Goal: Task Accomplishment & Management: Complete application form

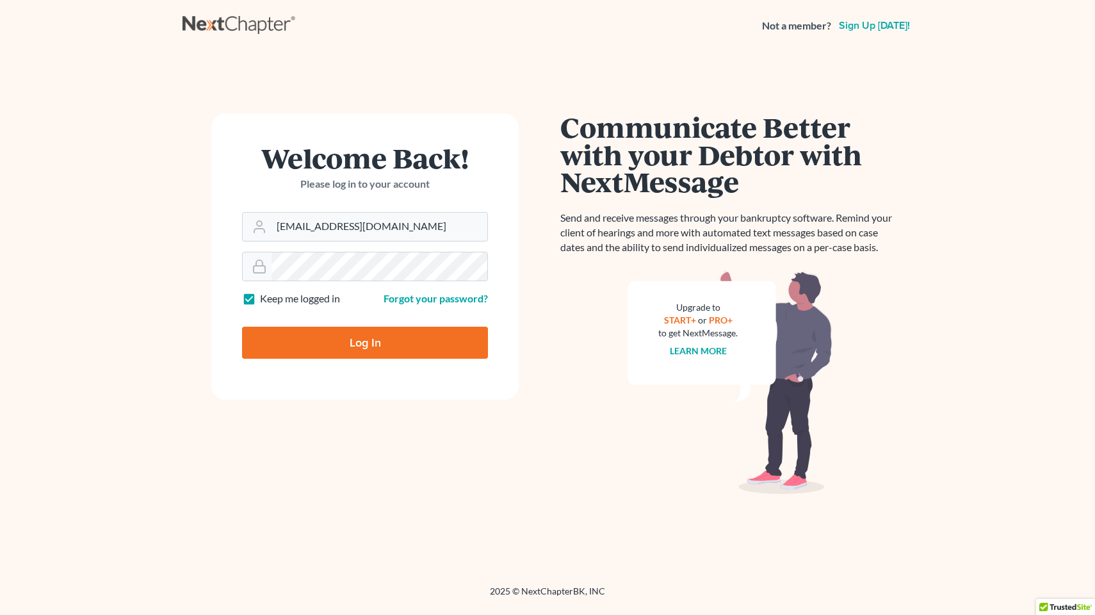
type input "[EMAIL_ADDRESS][DOMAIN_NAME]"
click at [365, 341] on input "Log In" at bounding box center [365, 343] width 246 height 32
type input "Thinking..."
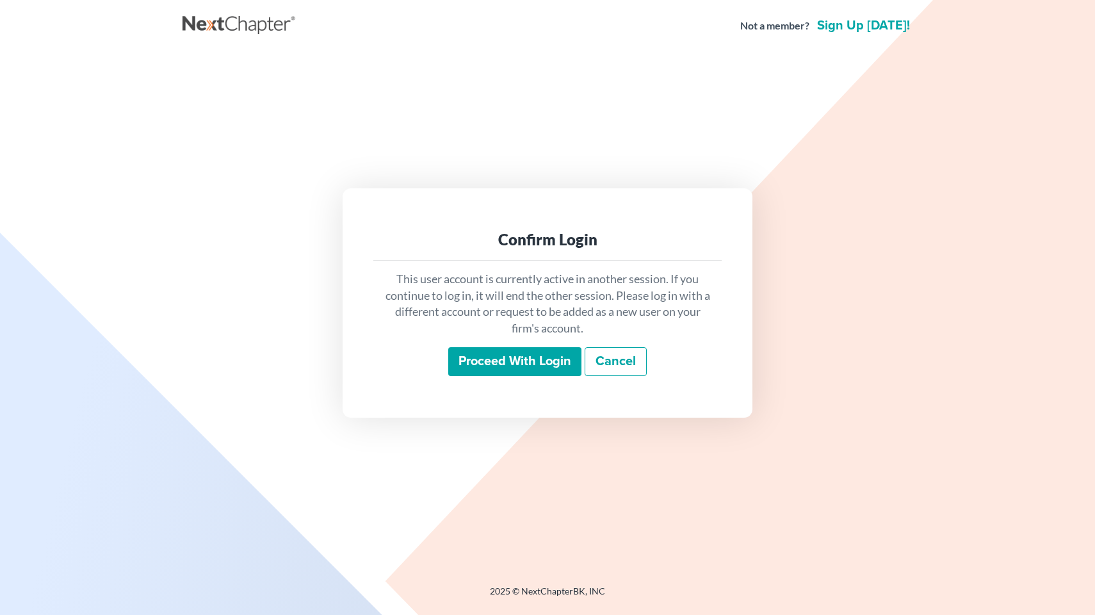
click at [490, 357] on input "Proceed with login" at bounding box center [514, 361] width 133 height 29
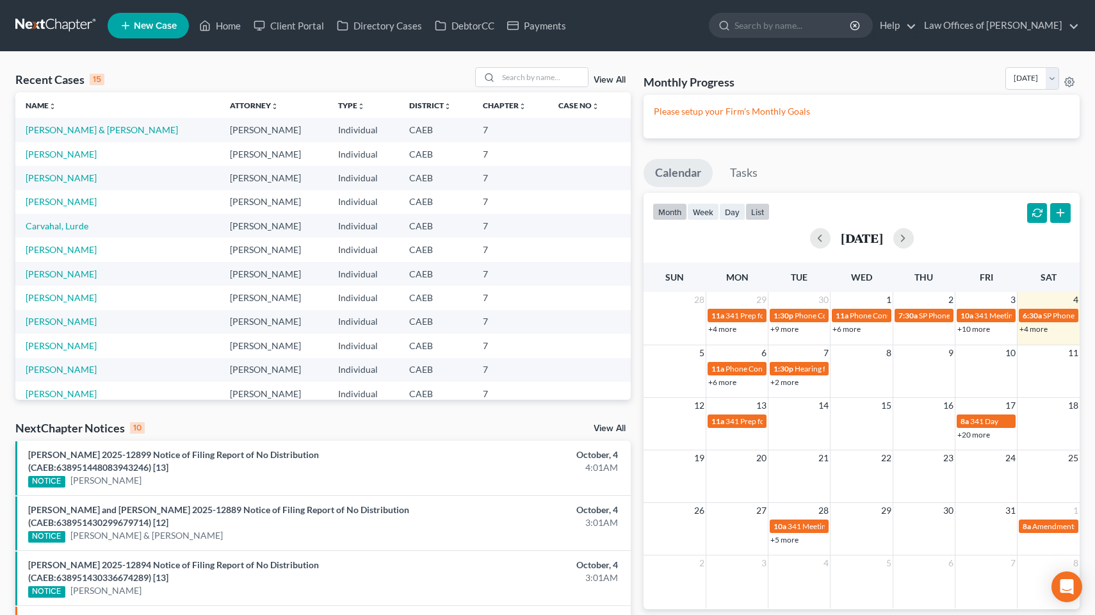
click at [762, 215] on button "list" at bounding box center [757, 211] width 24 height 17
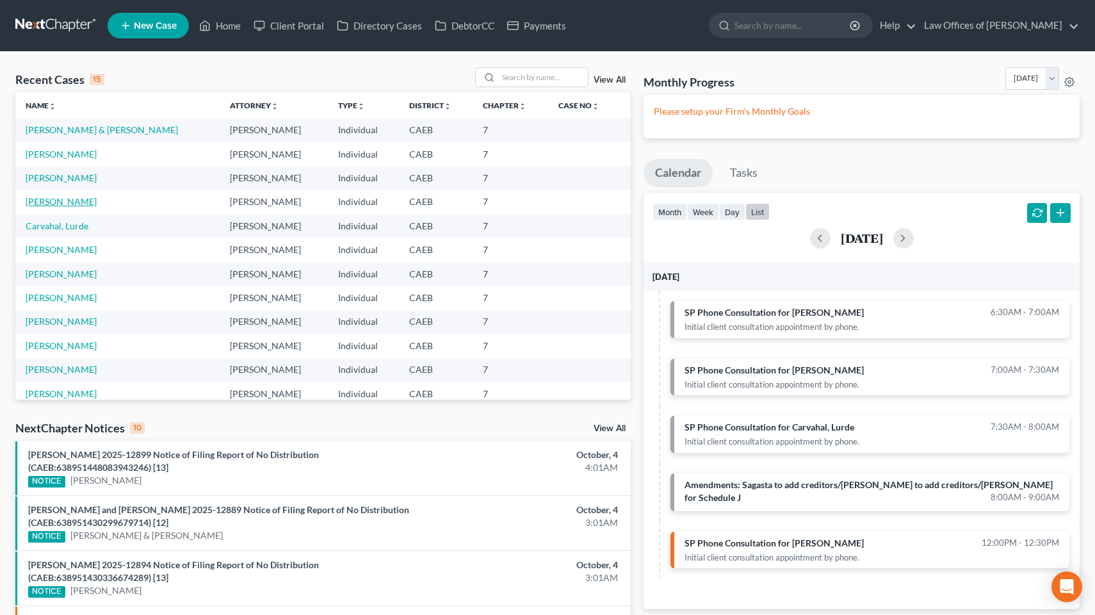
click at [69, 200] on link "[PERSON_NAME]" at bounding box center [61, 201] width 71 height 11
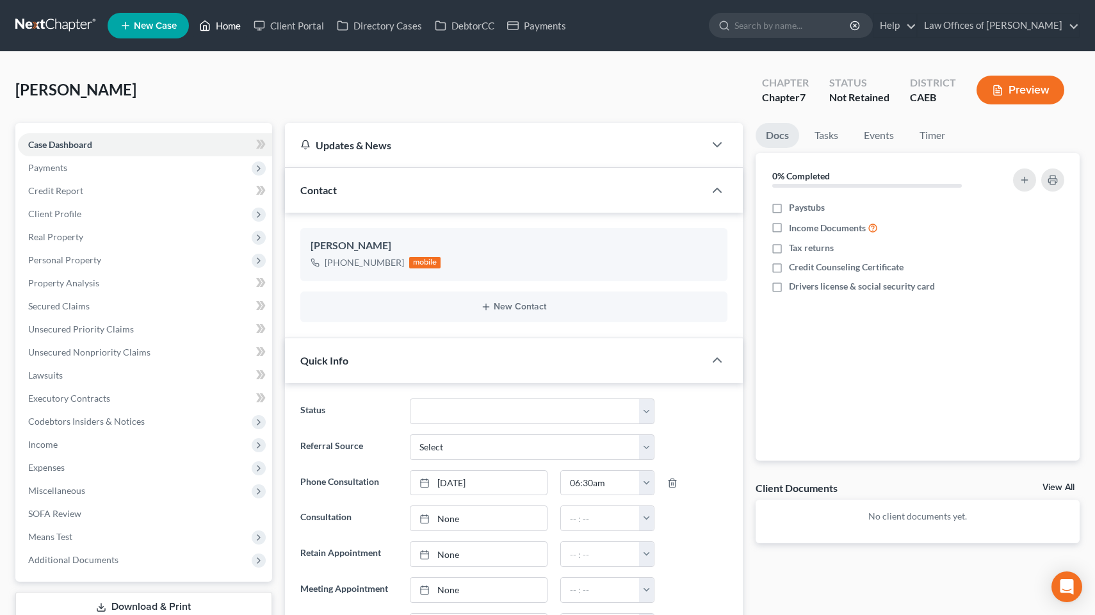
click at [231, 28] on link "Home" at bounding box center [220, 25] width 54 height 23
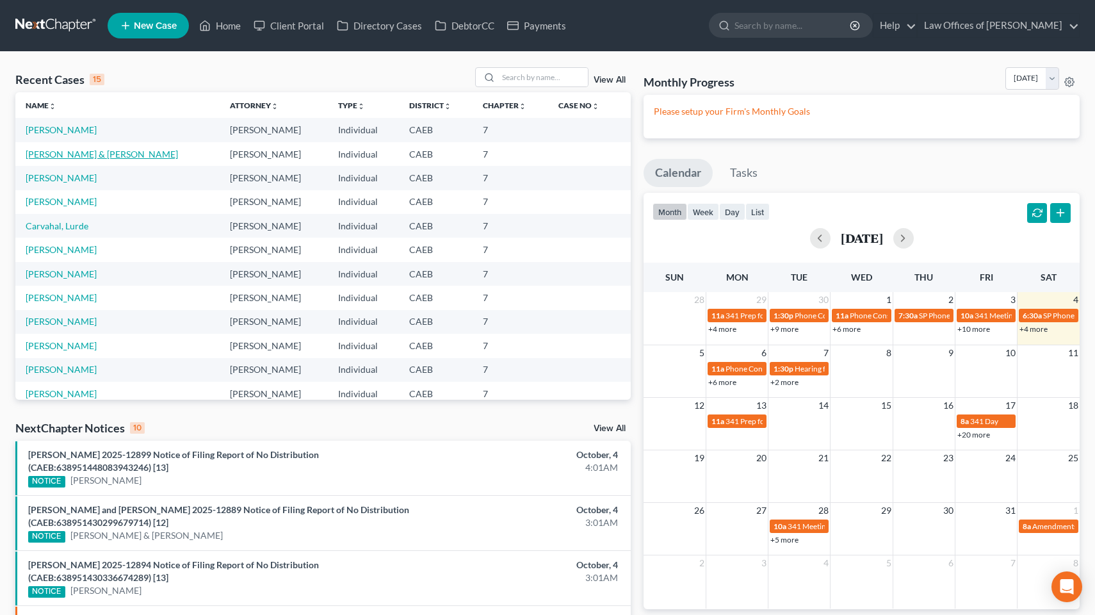
click at [67, 152] on link "[PERSON_NAME] & [PERSON_NAME]" at bounding box center [102, 154] width 152 height 11
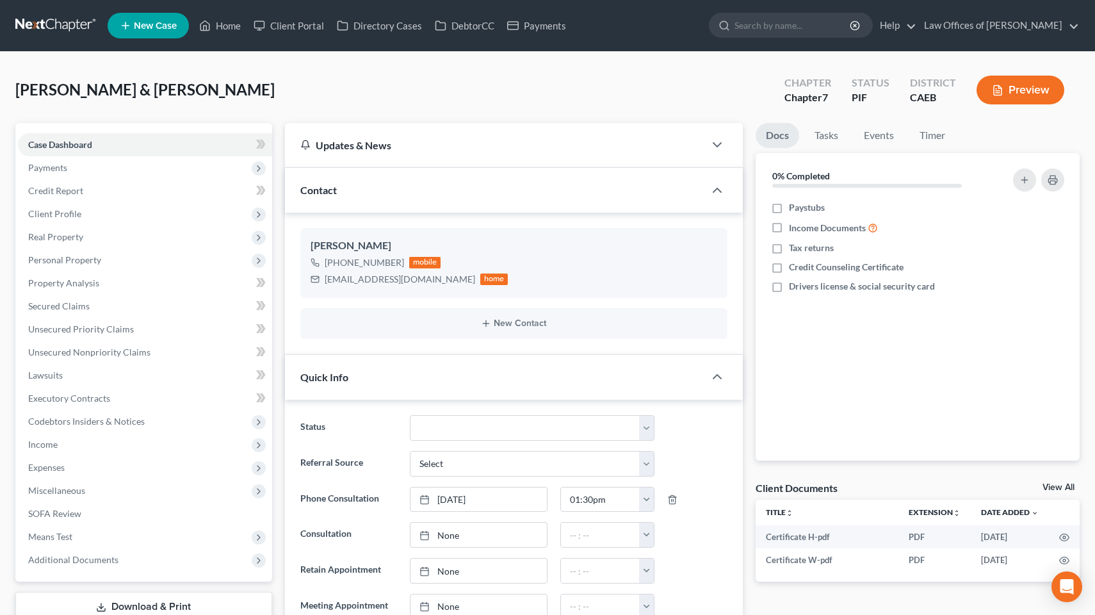
scroll to position [3144, 0]
click at [49, 467] on span "Expenses" at bounding box center [46, 467] width 37 height 11
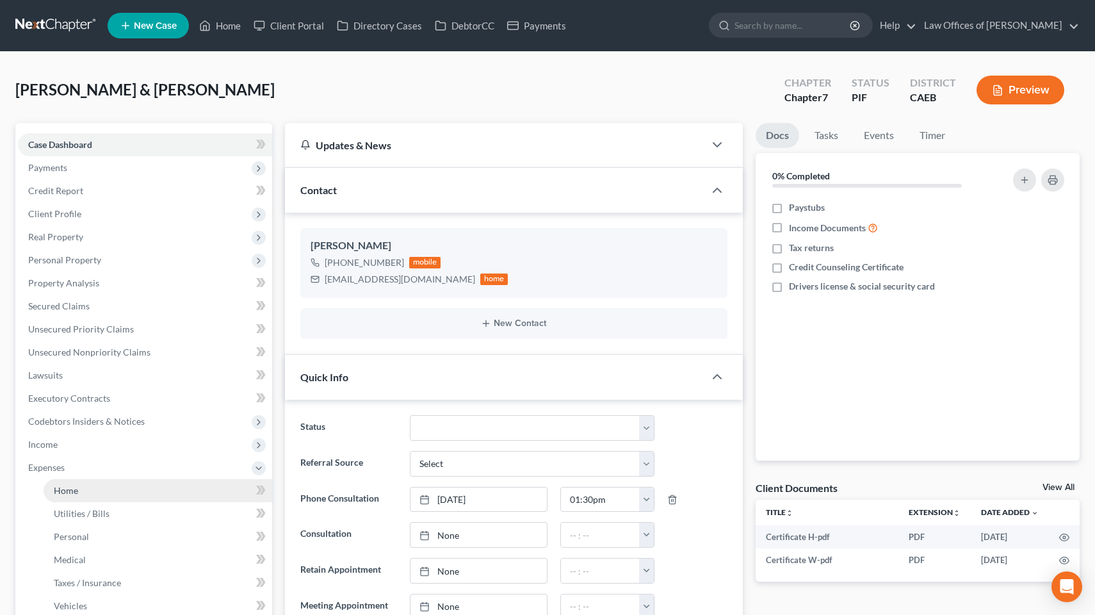
click at [58, 489] on span "Home" at bounding box center [66, 490] width 24 height 11
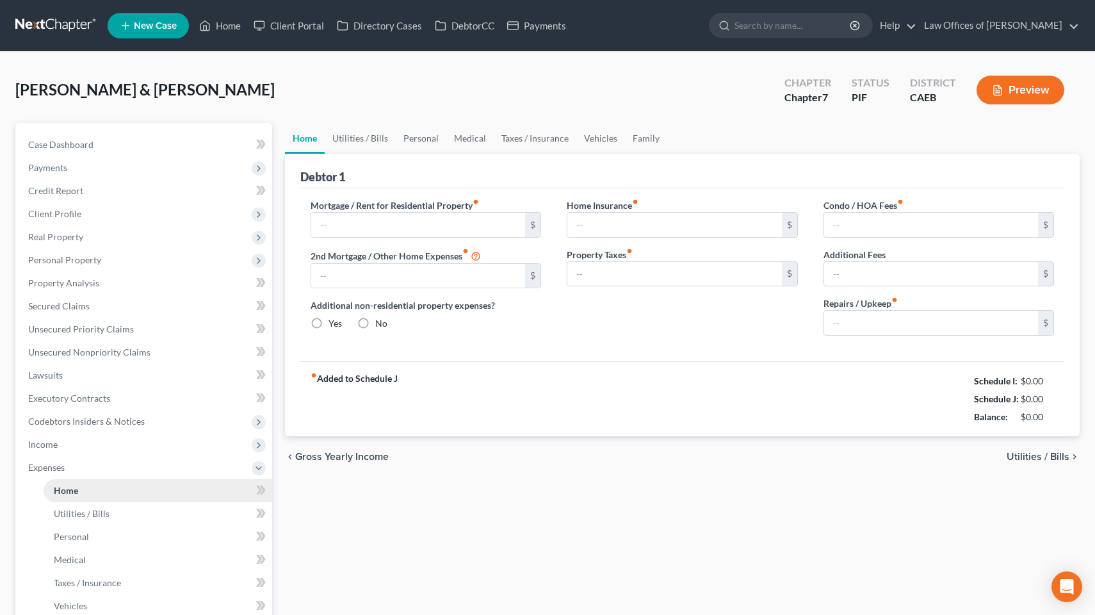
type input "1,575.00"
type input "0.00"
radio input "true"
type input "0.00"
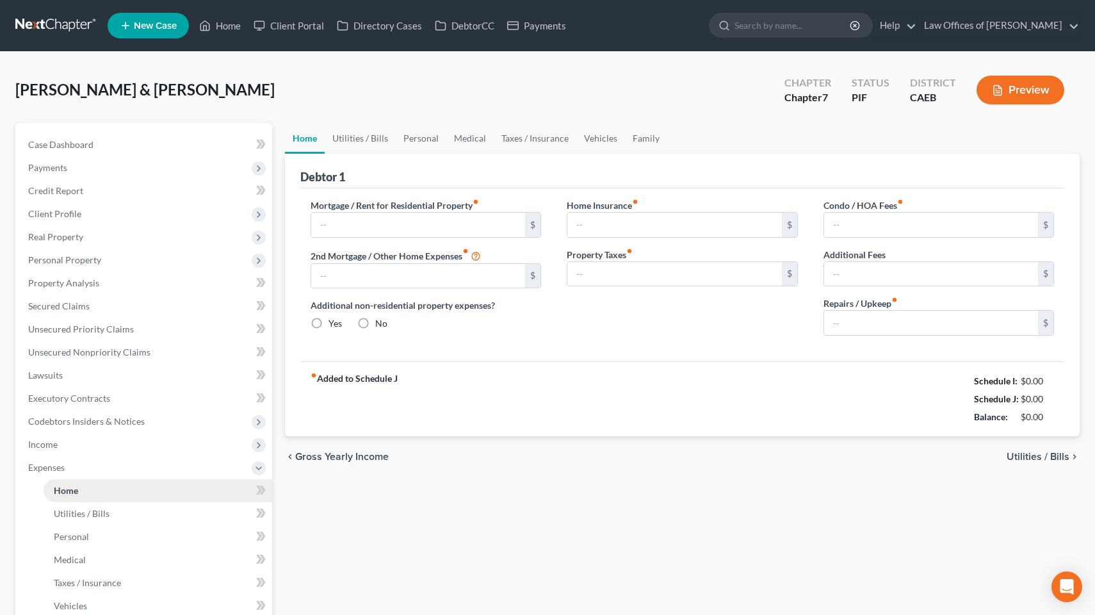
type input "0.00"
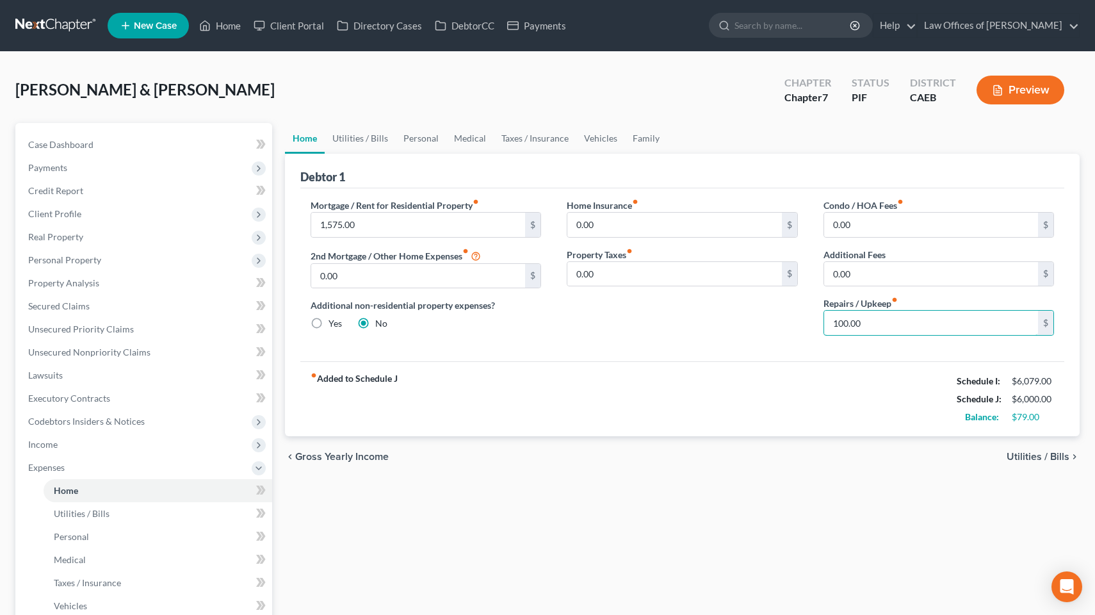
drag, startPoint x: 871, startPoint y: 323, endPoint x: 817, endPoint y: 323, distance: 53.8
click at [817, 323] on div "Condo / HOA Fees fiber_manual_record 0.00 $ Additional Fees 0.00 $ Repairs / Up…" at bounding box center [939, 272] width 257 height 147
type input "200"
click at [658, 366] on div "fiber_manual_record Added to Schedule J Schedule I: $6,079.00 Schedule J: $6,10…" at bounding box center [682, 398] width 765 height 75
click at [352, 143] on link "Utilities / Bills" at bounding box center [360, 138] width 71 height 31
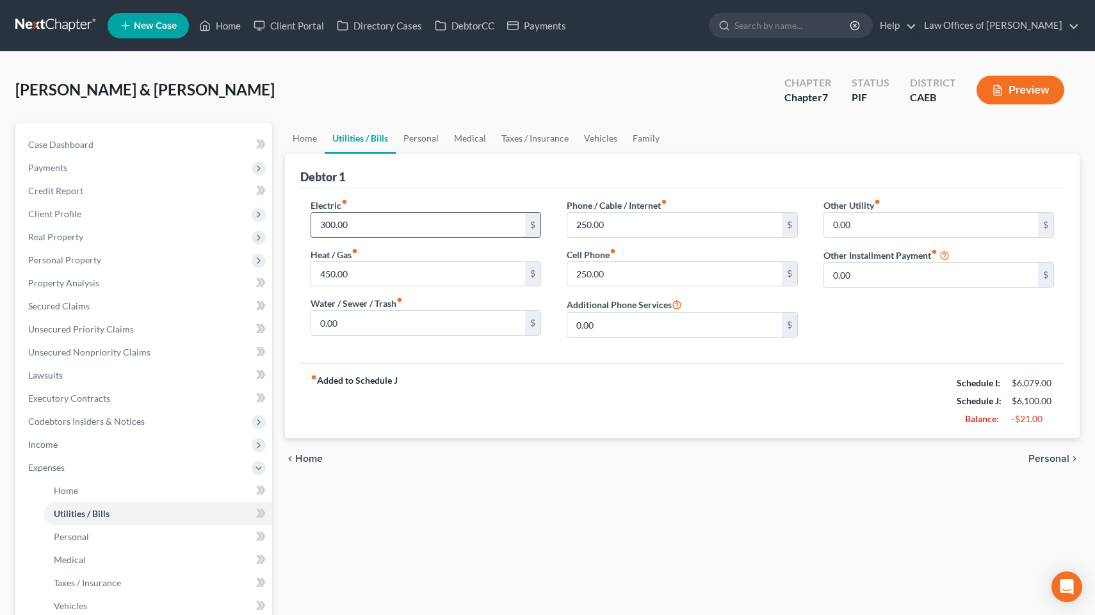
click at [330, 225] on input "300.00" at bounding box center [418, 225] width 215 height 24
type input "3"
type input "350"
click at [641, 374] on div "fiber_manual_record Added to Schedule J Schedule I: $6,079.00 Schedule J: $6,15…" at bounding box center [682, 400] width 765 height 75
click at [349, 323] on input "0.00" at bounding box center [418, 323] width 215 height 24
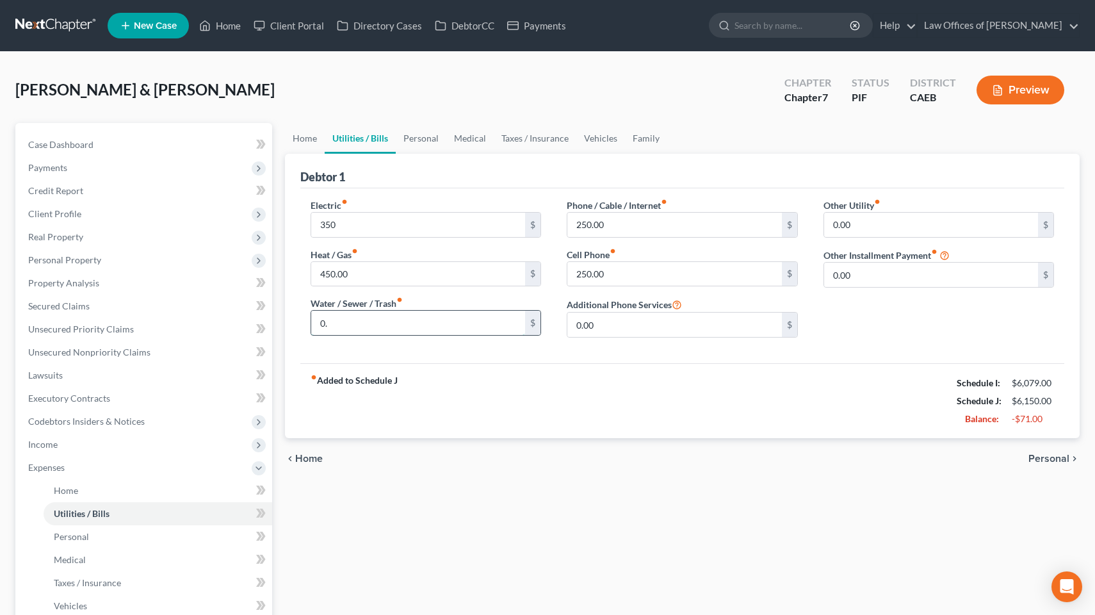
type input "0"
type input "125"
click at [326, 275] on input "450.00" at bounding box center [418, 274] width 215 height 24
type input "250.00"
click at [414, 184] on div "Debtor 1" at bounding box center [682, 171] width 765 height 35
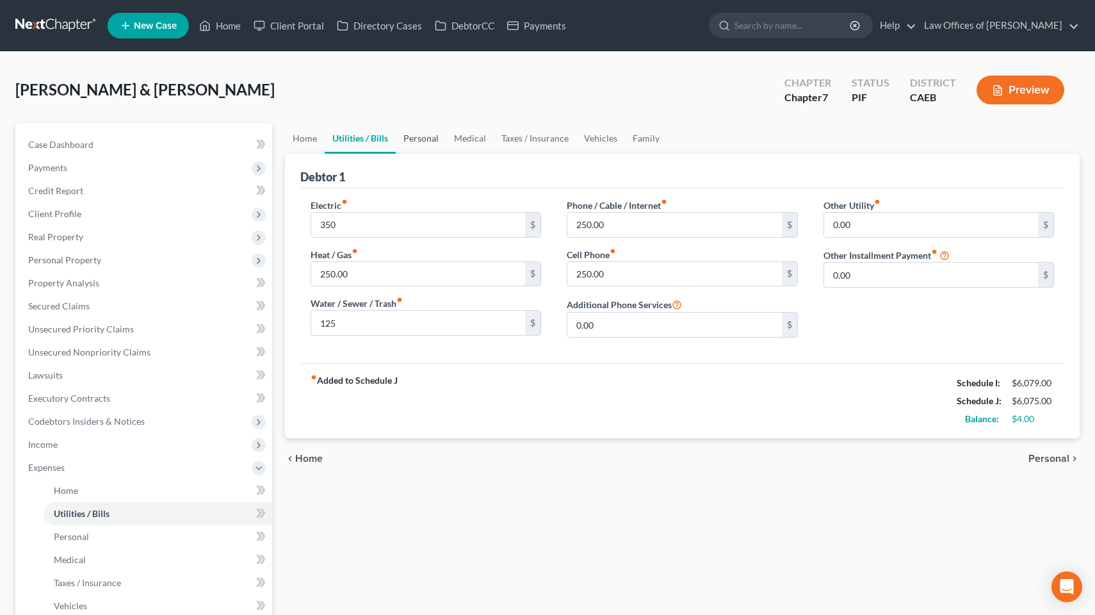
click at [420, 140] on link "Personal" at bounding box center [421, 138] width 51 height 31
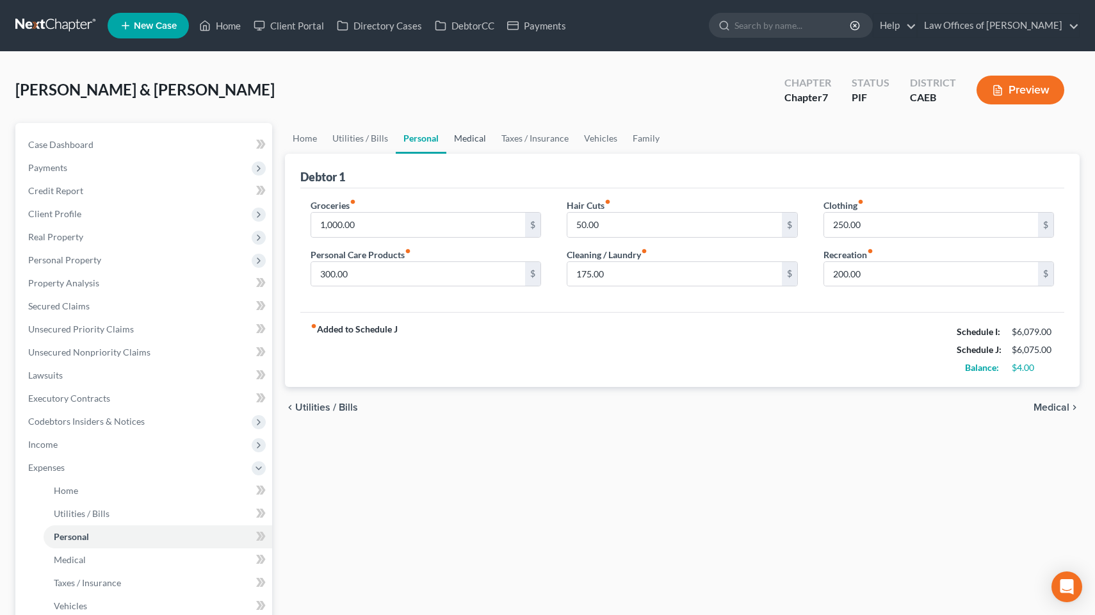
click at [467, 137] on link "Medical" at bounding box center [469, 138] width 47 height 31
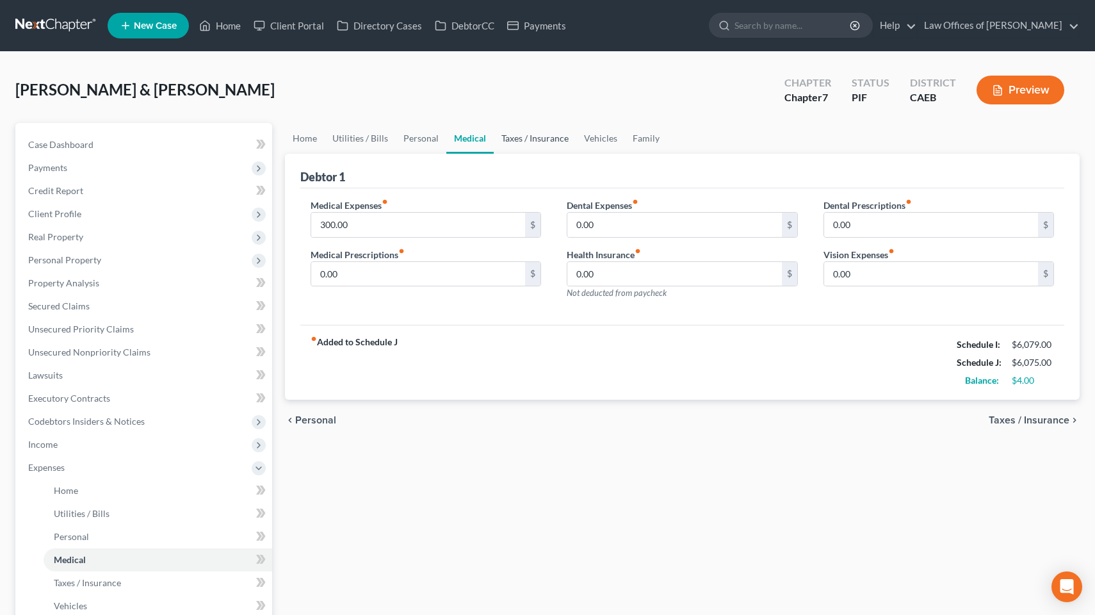
click at [531, 132] on link "Taxes / Insurance" at bounding box center [535, 138] width 83 height 31
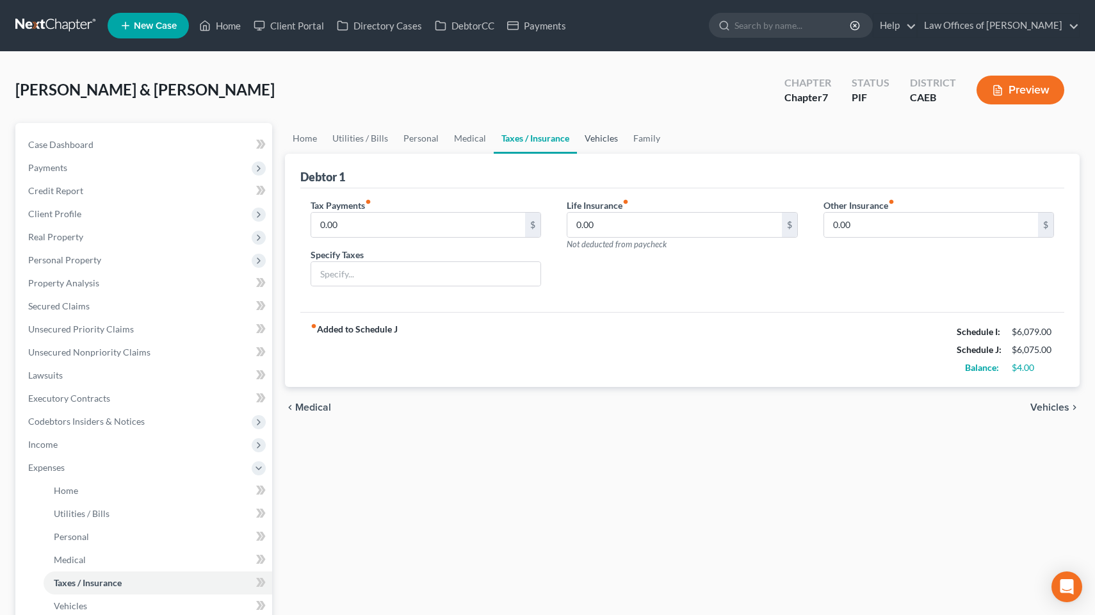
click at [620, 136] on link "Vehicles" at bounding box center [601, 138] width 49 height 31
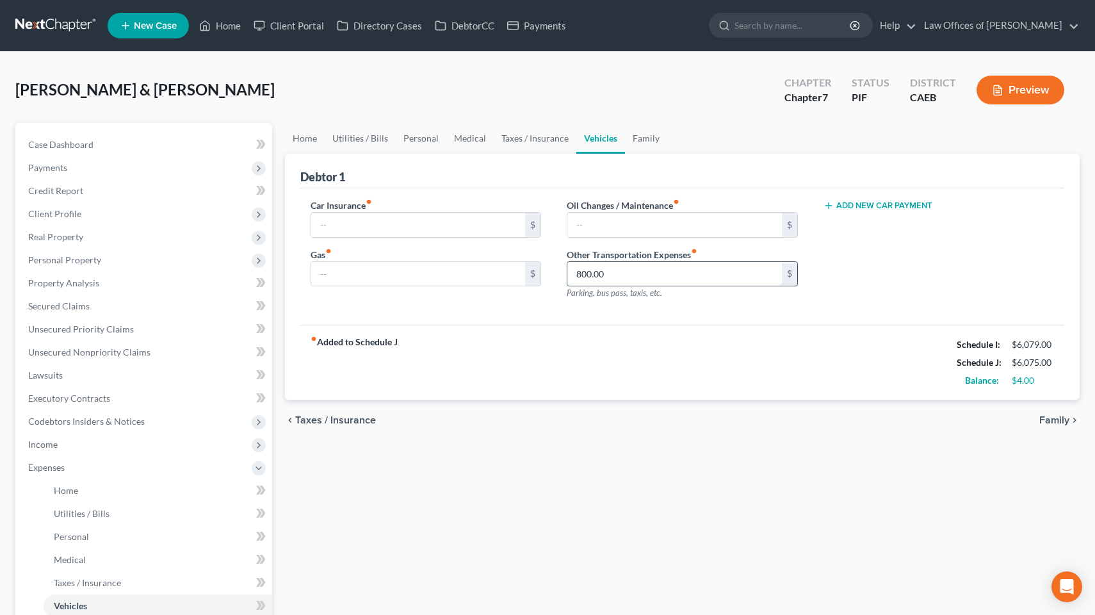
click at [582, 275] on input "800.00" at bounding box center [674, 274] width 215 height 24
type input "400.00"
click at [556, 296] on div "Oil Changes / Maintenance fiber_manual_record $ Other Transportation Expenses f…" at bounding box center [682, 254] width 257 height 111
click at [639, 140] on link "Family" at bounding box center [646, 138] width 42 height 31
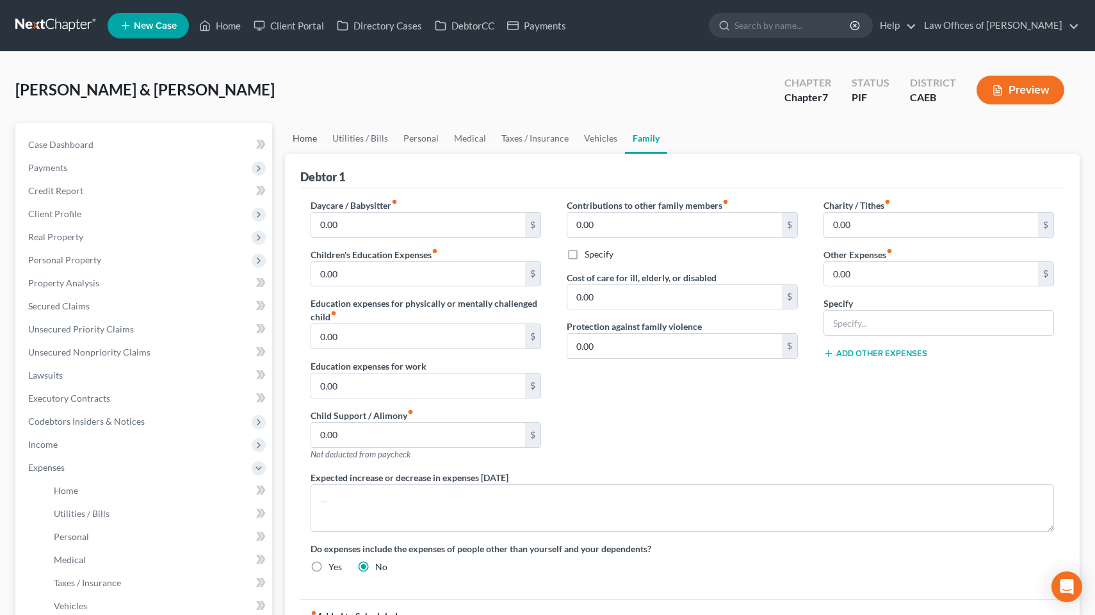
click at [295, 138] on link "Home" at bounding box center [305, 138] width 40 height 31
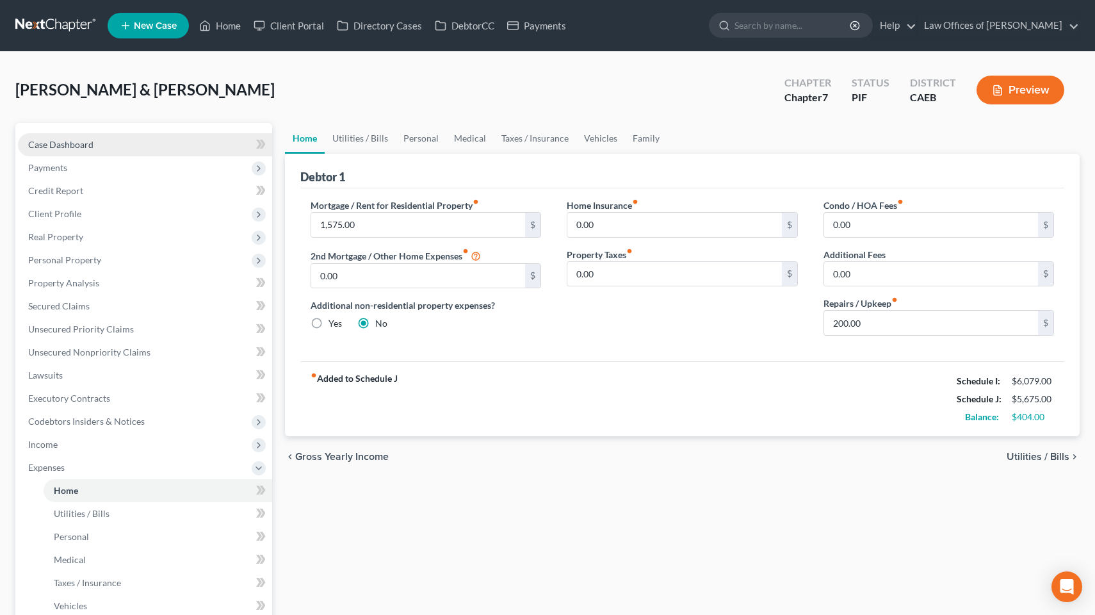
click at [85, 146] on span "Case Dashboard" at bounding box center [60, 144] width 65 height 11
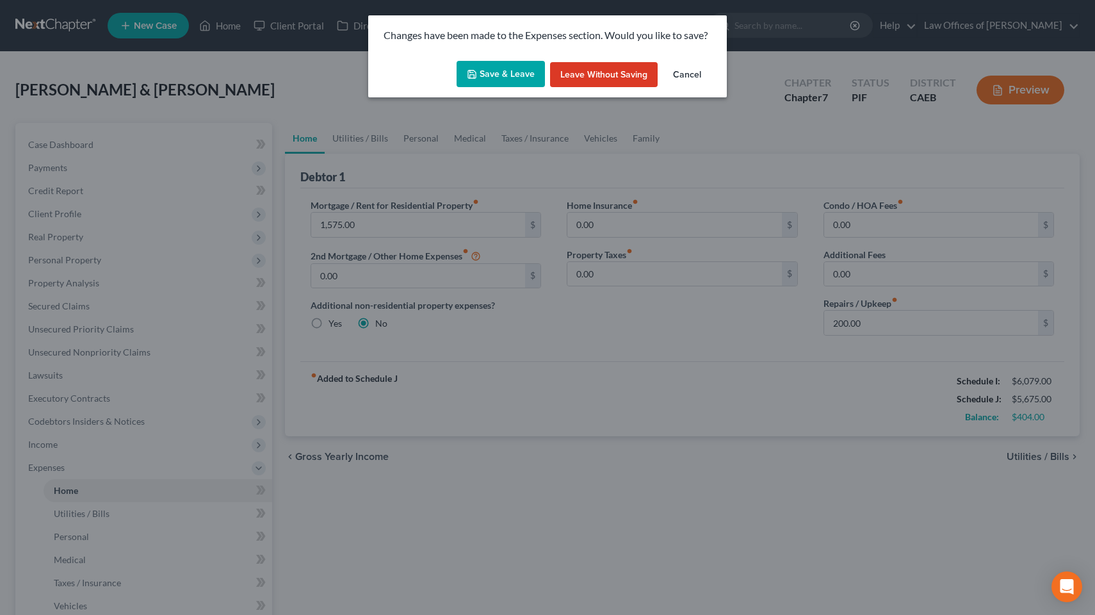
click at [495, 76] on button "Save & Leave" at bounding box center [501, 74] width 88 height 27
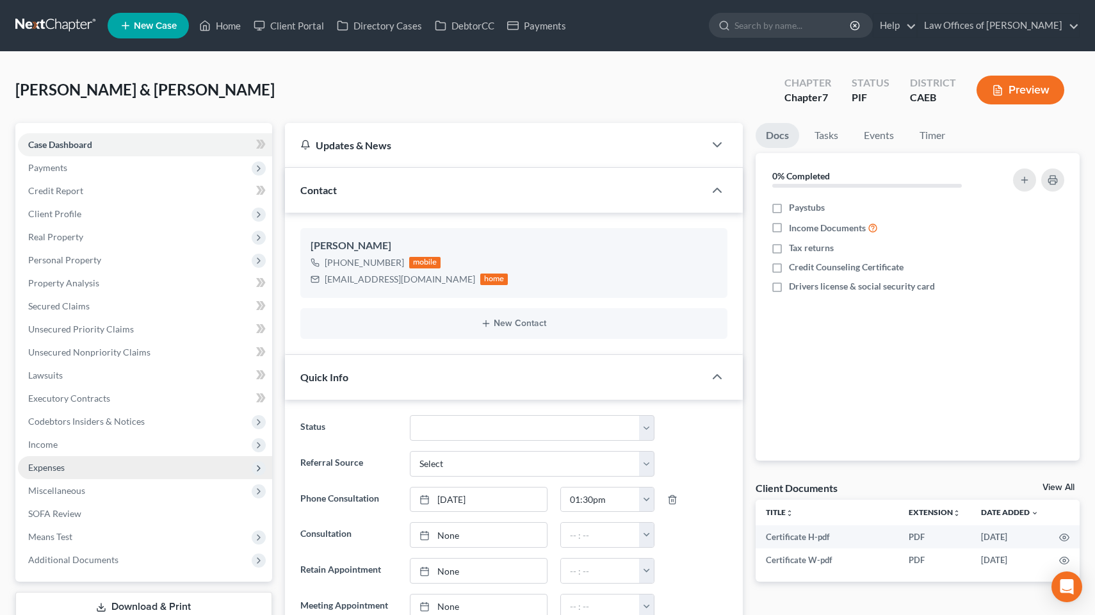
click at [65, 468] on span "Expenses" at bounding box center [46, 467] width 37 height 11
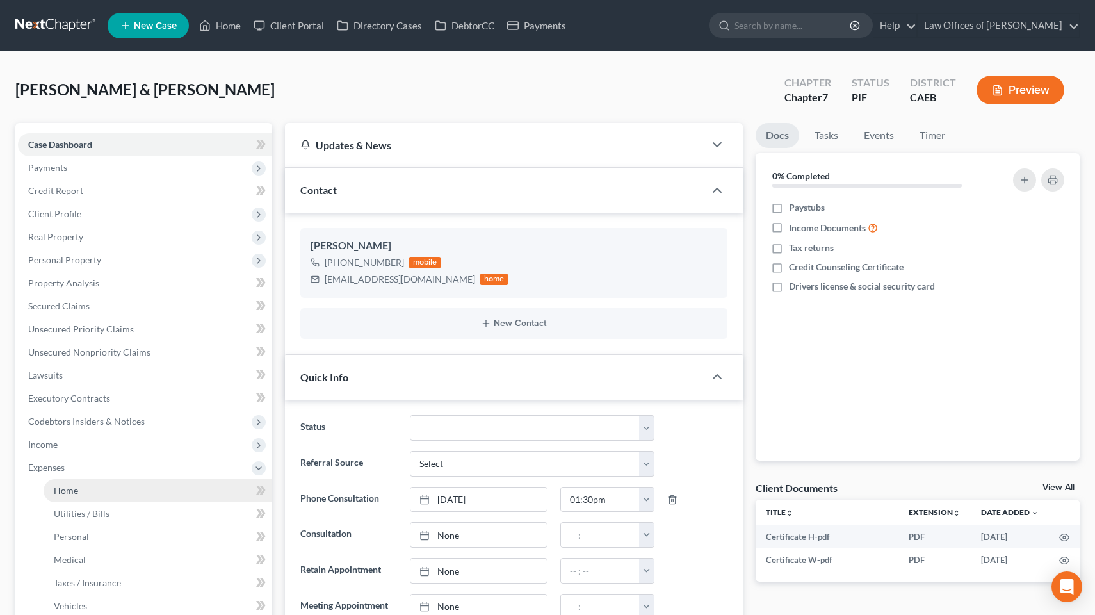
click at [69, 494] on span "Home" at bounding box center [66, 490] width 24 height 11
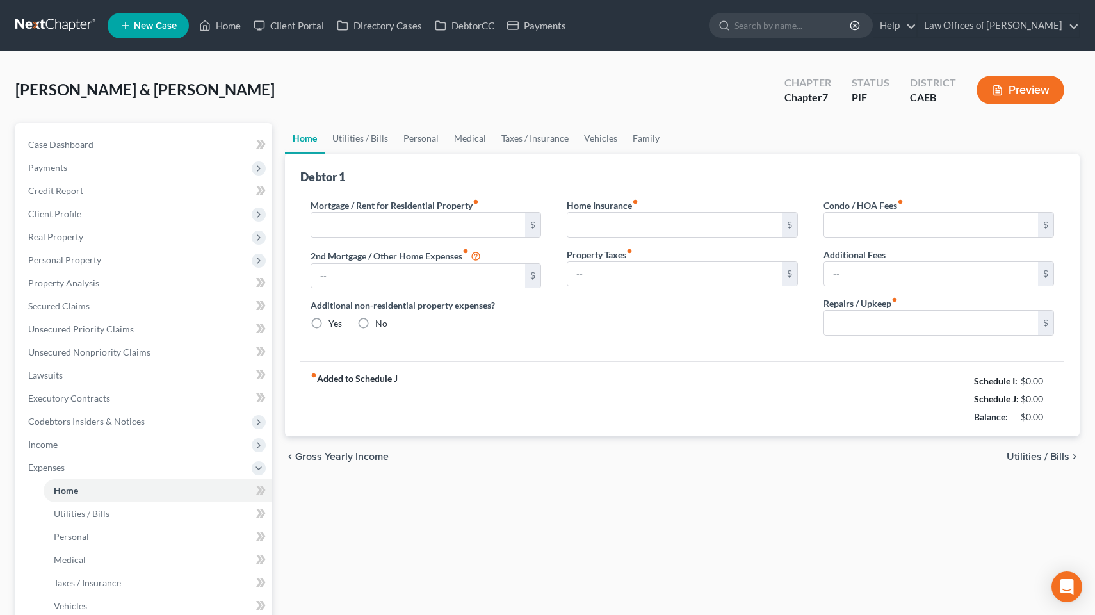
type input "1,575.00"
type input "0.00"
radio input "true"
type input "0.00"
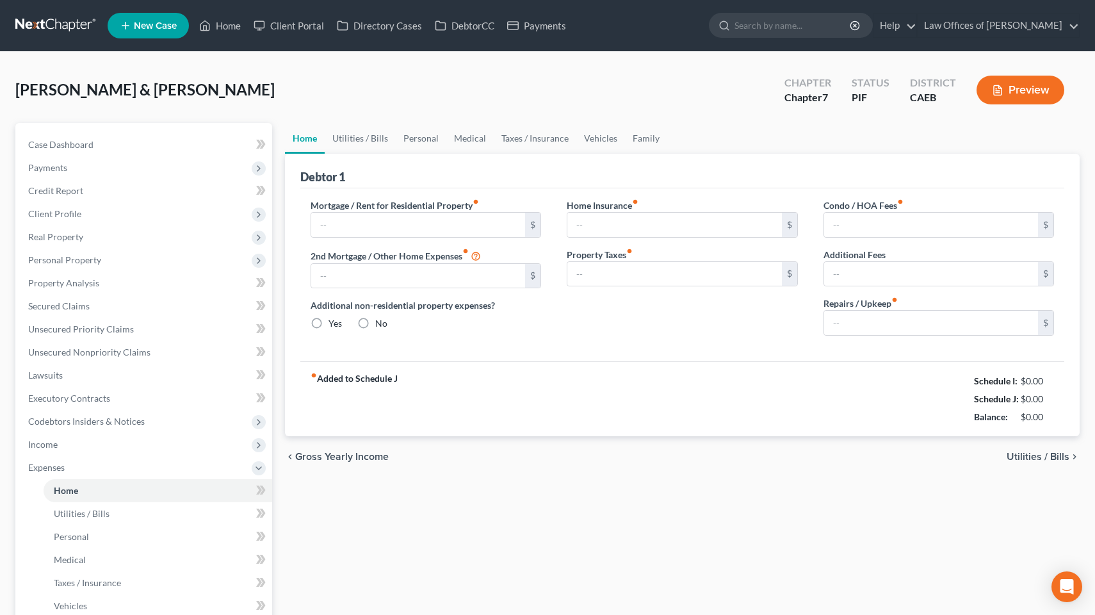
type input "0.00"
type input "200.00"
click at [332, 223] on input "1,575.00" at bounding box center [418, 225] width 215 height 24
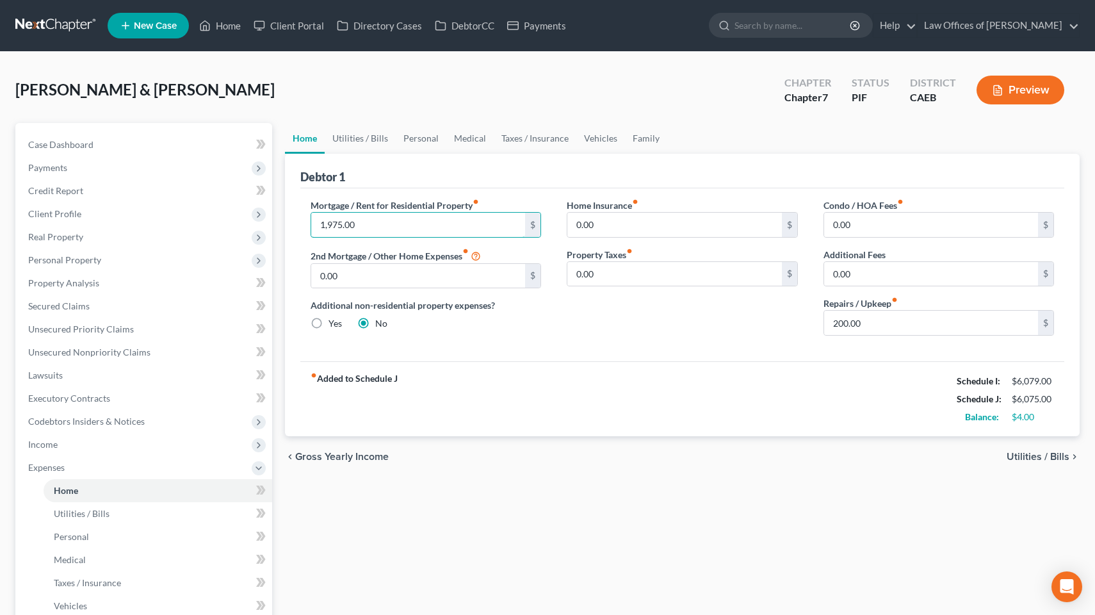
type input "1,975.00"
click at [489, 348] on div "Mortgage / Rent for Residential Property fiber_manual_record 1,975.00 $ 2nd Mor…" at bounding box center [682, 274] width 765 height 173
click at [365, 138] on link "Utilities / Bills" at bounding box center [360, 138] width 71 height 31
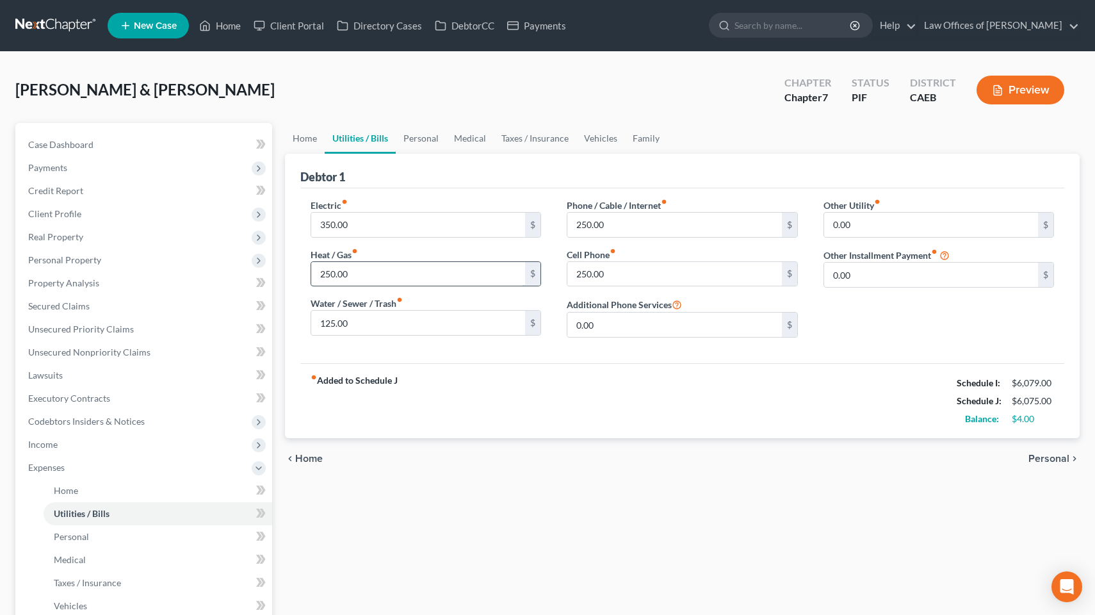
click at [352, 277] on input "250.00" at bounding box center [418, 274] width 215 height 24
type input "2"
type input "225"
click at [413, 248] on div "Heat / Gas fiber_manual_record 225 $" at bounding box center [426, 267] width 231 height 39
click at [423, 142] on link "Personal" at bounding box center [421, 138] width 51 height 31
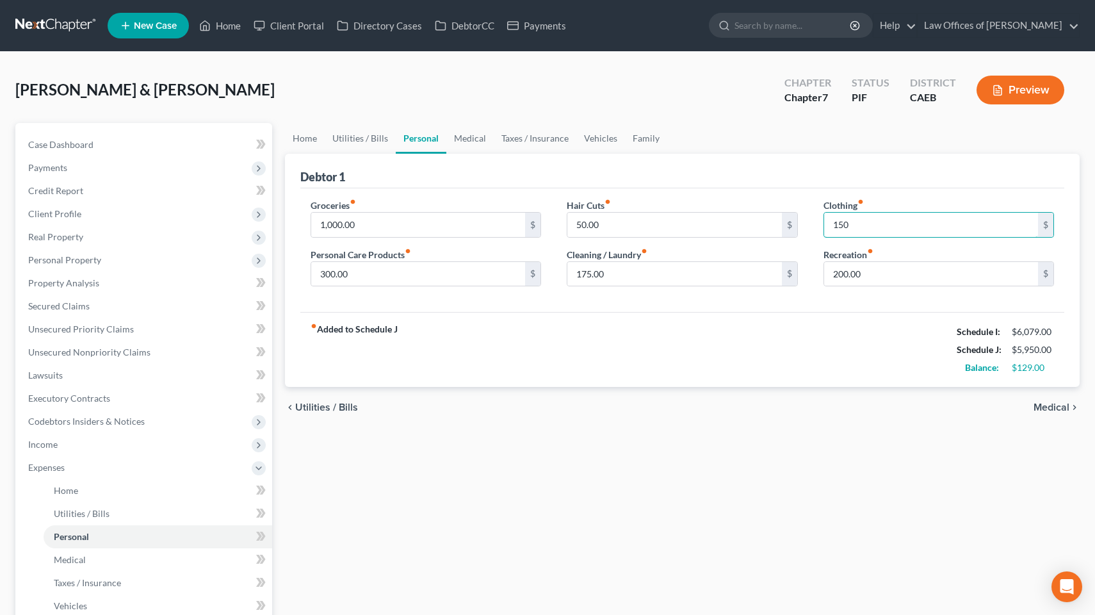
type input "150"
click at [856, 304] on div "Groceries fiber_manual_record 1,000.00 $ Personal Care Products fiber_manual_re…" at bounding box center [682, 250] width 765 height 124
drag, startPoint x: 607, startPoint y: 224, endPoint x: 558, endPoint y: 231, distance: 49.1
click at [558, 231] on div "Hair Cuts fiber_manual_record 50.00 $ Cleaning / Laundry fiber_manual_record 17…" at bounding box center [682, 248] width 257 height 99
type input "5"
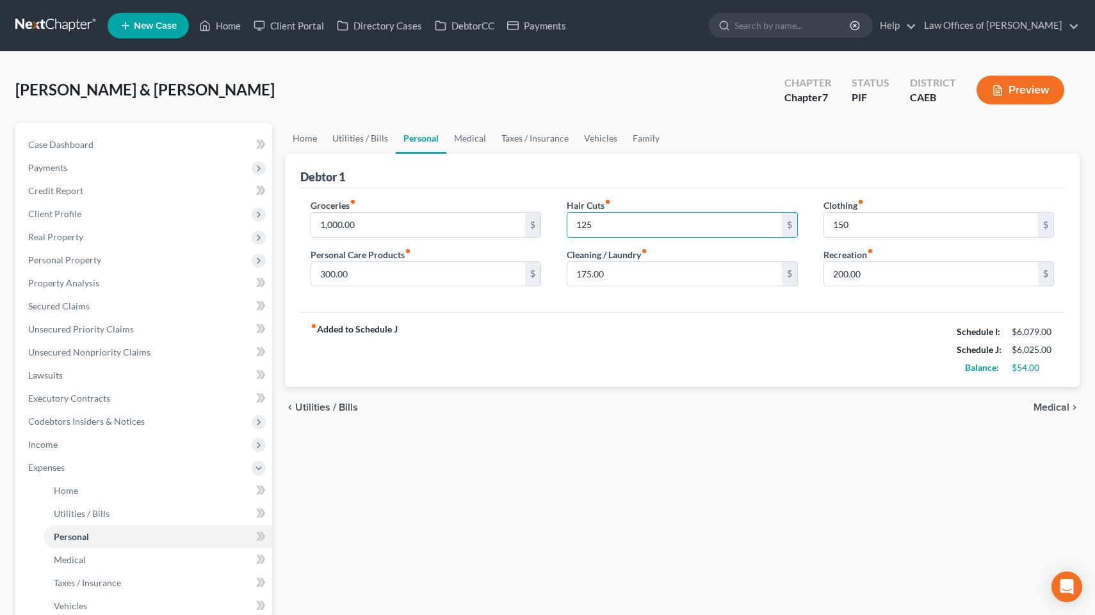
type input "125"
click at [783, 311] on div "Groceries fiber_manual_record 1,000.00 $ Personal Care Products fiber_manual_re…" at bounding box center [682, 250] width 765 height 124
click at [461, 142] on link "Medical" at bounding box center [469, 138] width 47 height 31
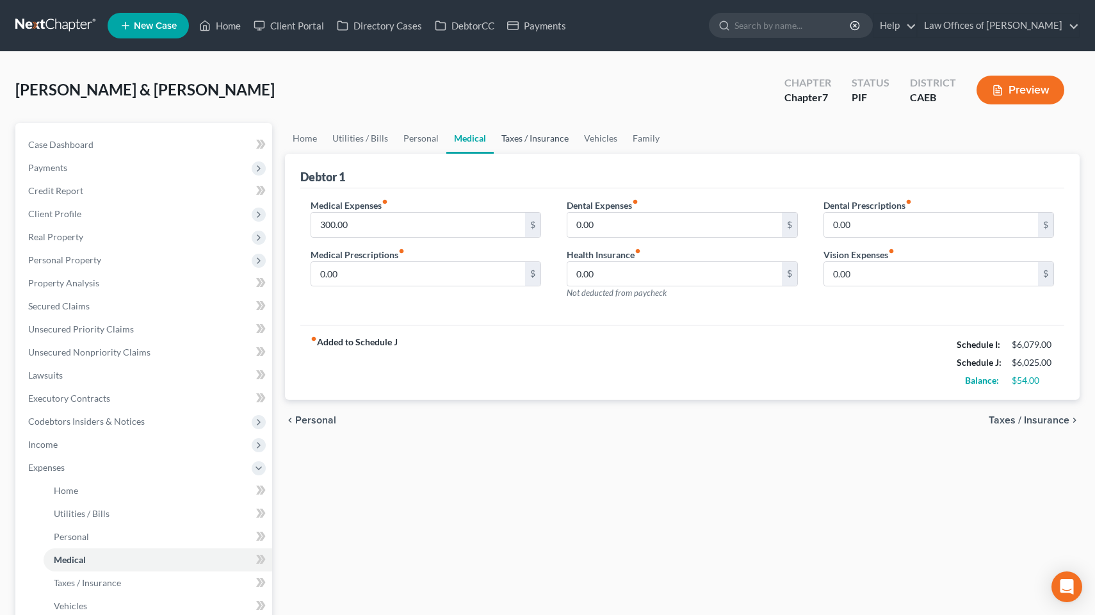
click at [516, 142] on link "Taxes / Insurance" at bounding box center [535, 138] width 83 height 31
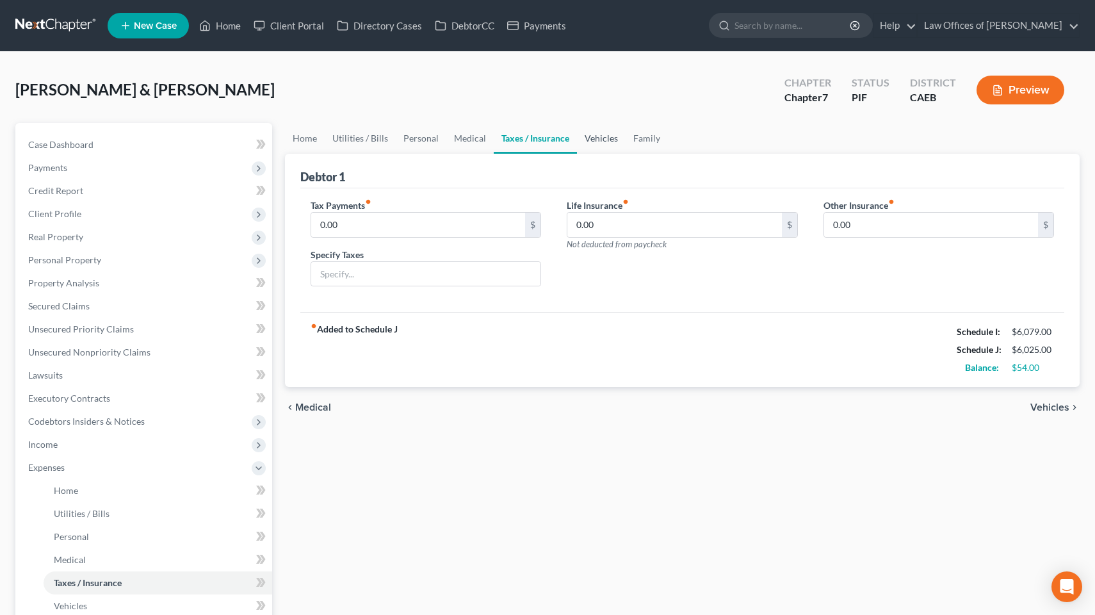
click at [594, 138] on link "Vehicles" at bounding box center [601, 138] width 49 height 31
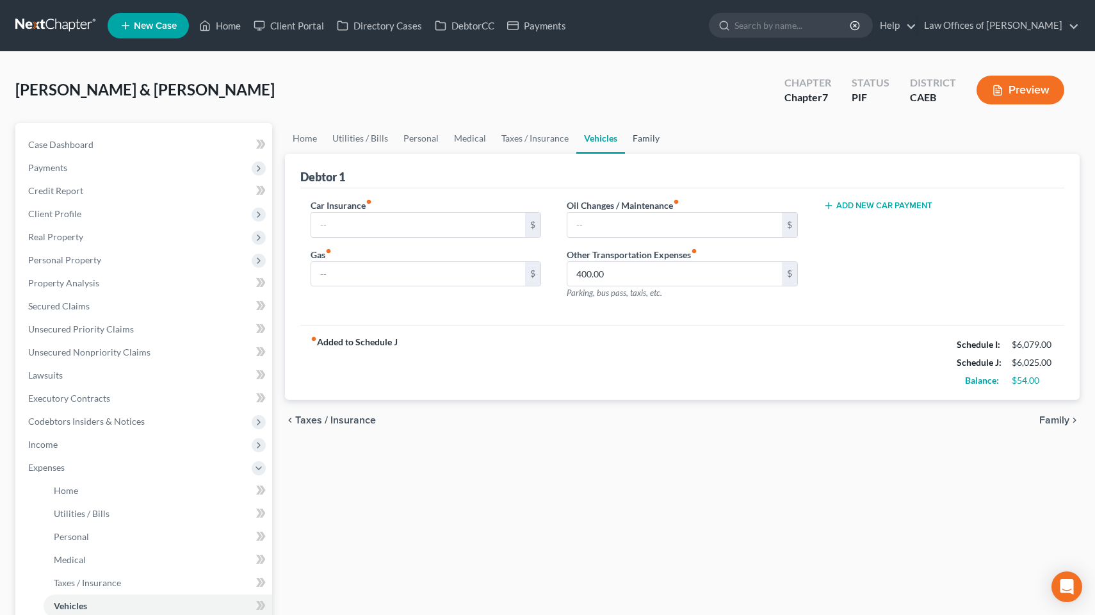
click at [640, 142] on link "Family" at bounding box center [646, 138] width 42 height 31
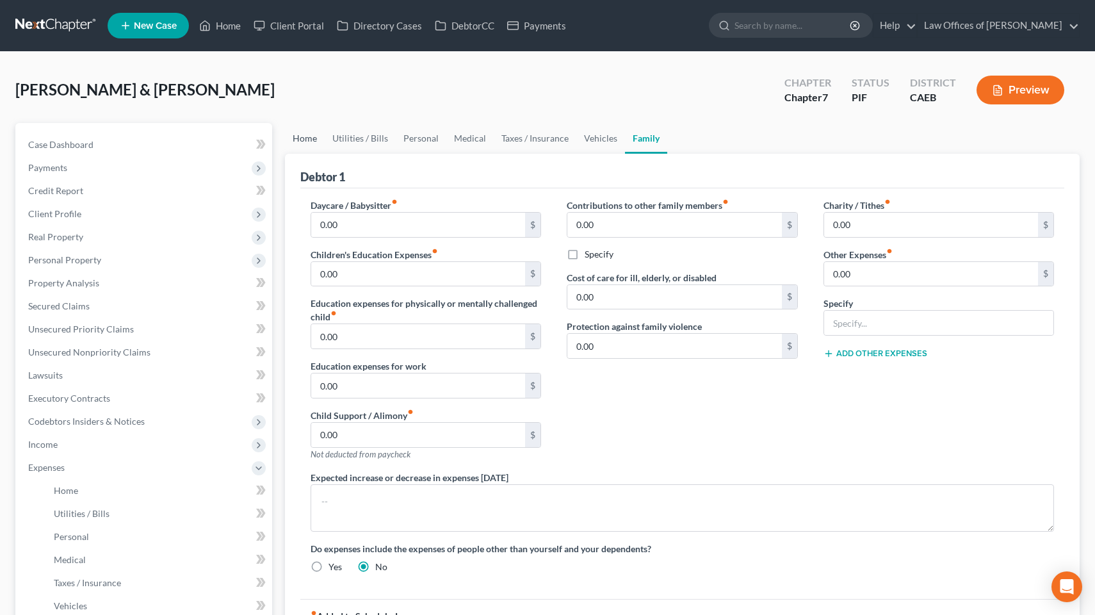
click at [305, 138] on link "Home" at bounding box center [305, 138] width 40 height 31
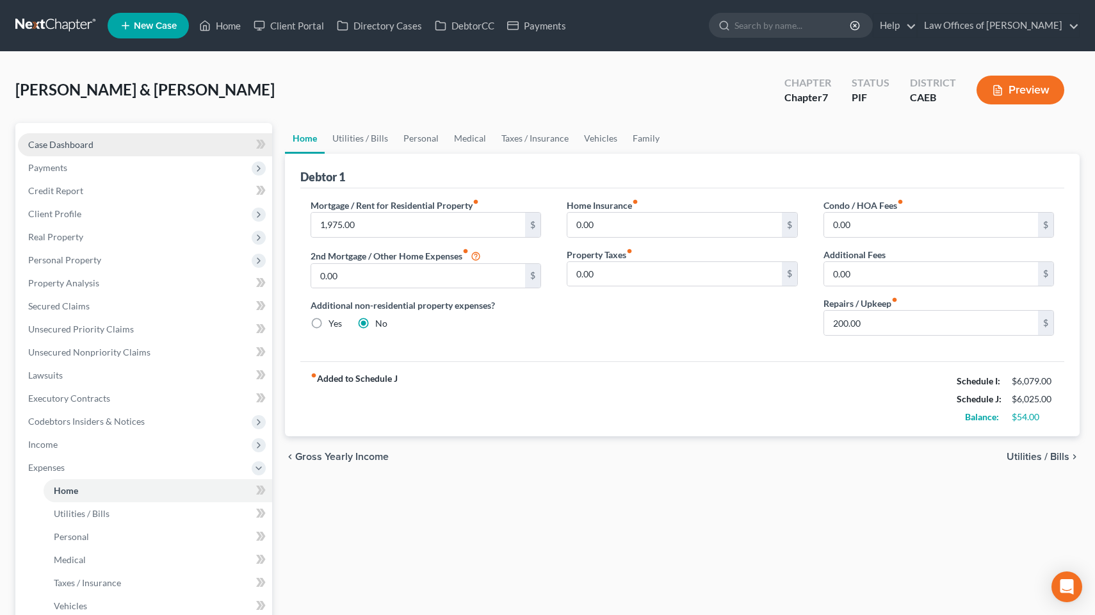
click at [72, 139] on span "Case Dashboard" at bounding box center [60, 144] width 65 height 11
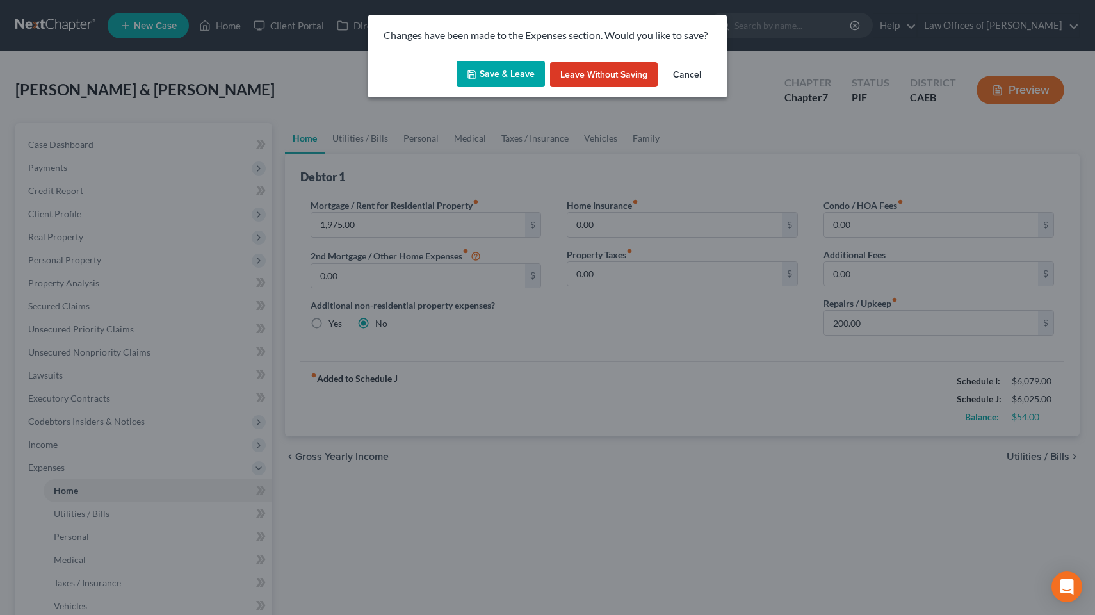
click at [502, 74] on button "Save & Leave" at bounding box center [501, 74] width 88 height 27
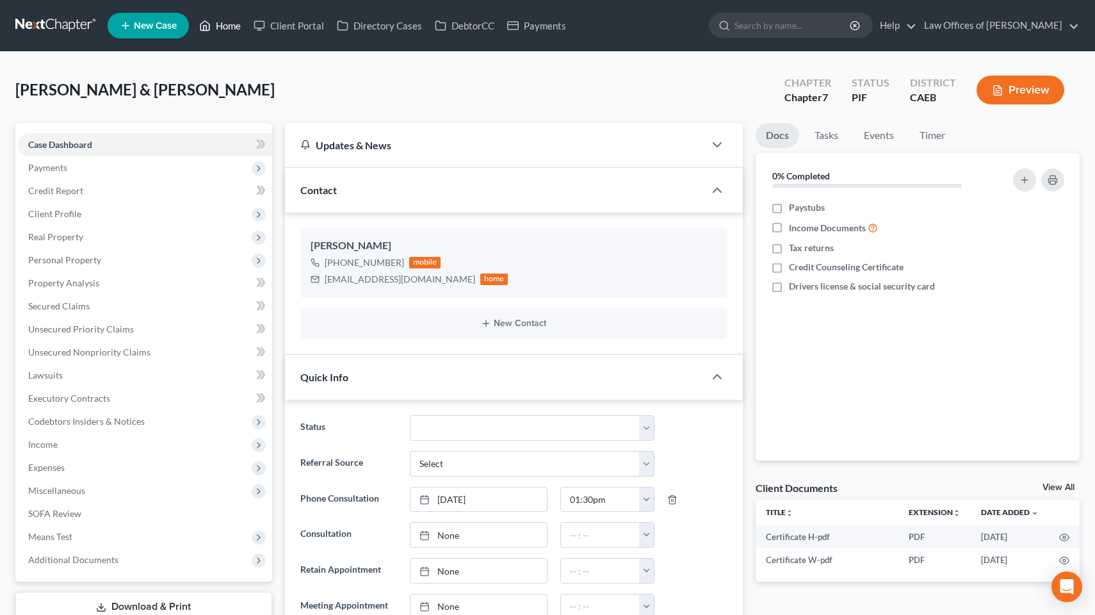
click at [232, 27] on link "Home" at bounding box center [220, 25] width 54 height 23
